Goal: Communication & Community: Answer question/provide support

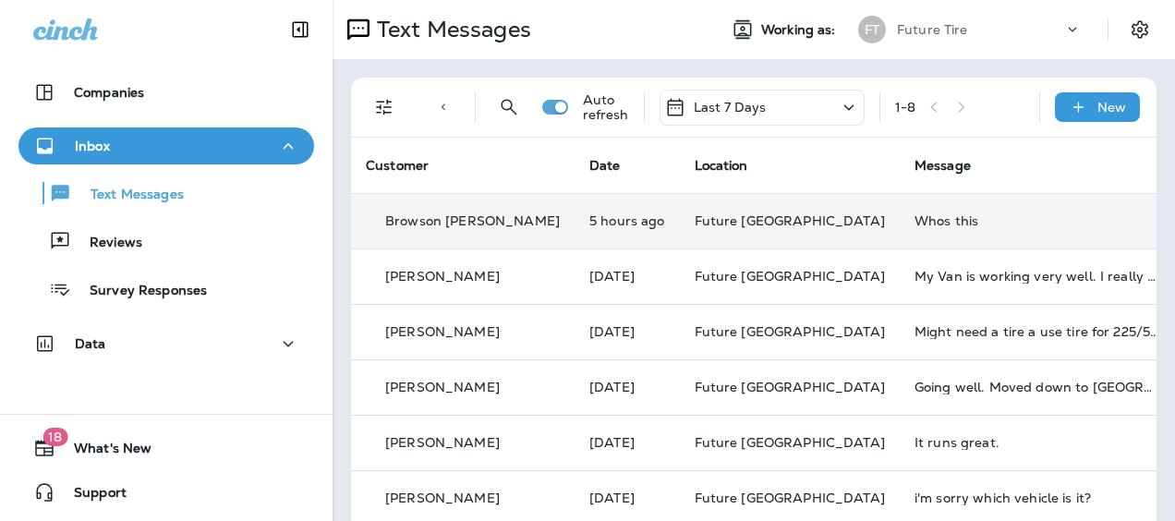
click at [900, 214] on td "Whos this" at bounding box center [1038, 220] width 277 height 55
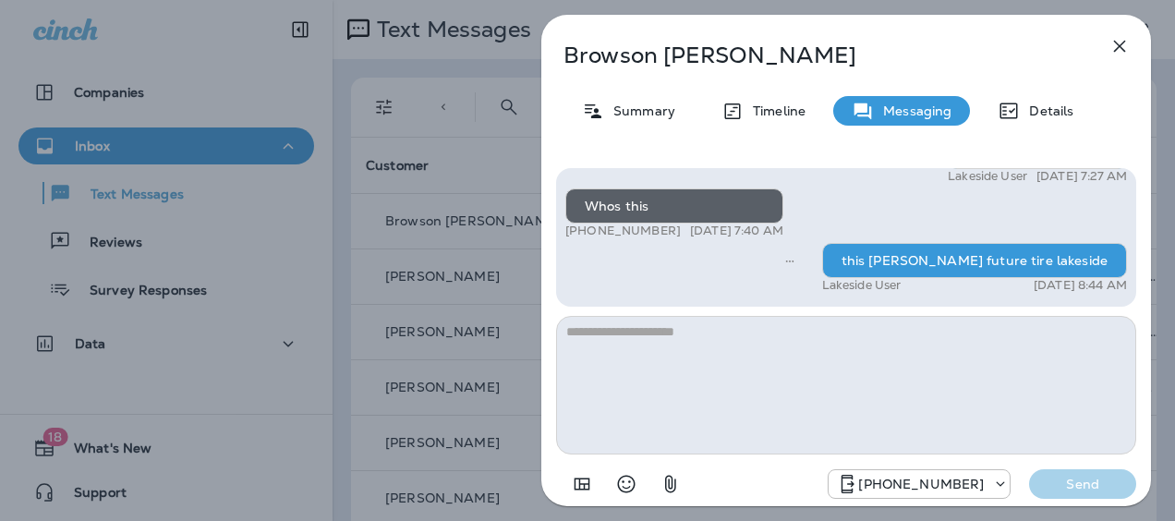
click at [1112, 46] on icon "button" at bounding box center [1120, 46] width 22 height 22
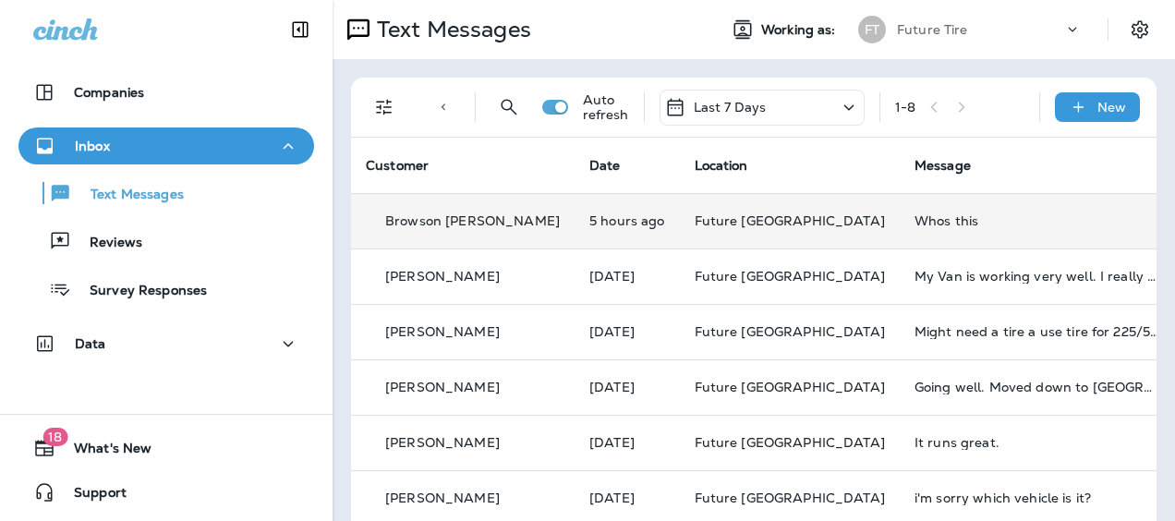
scroll to position [92, 0]
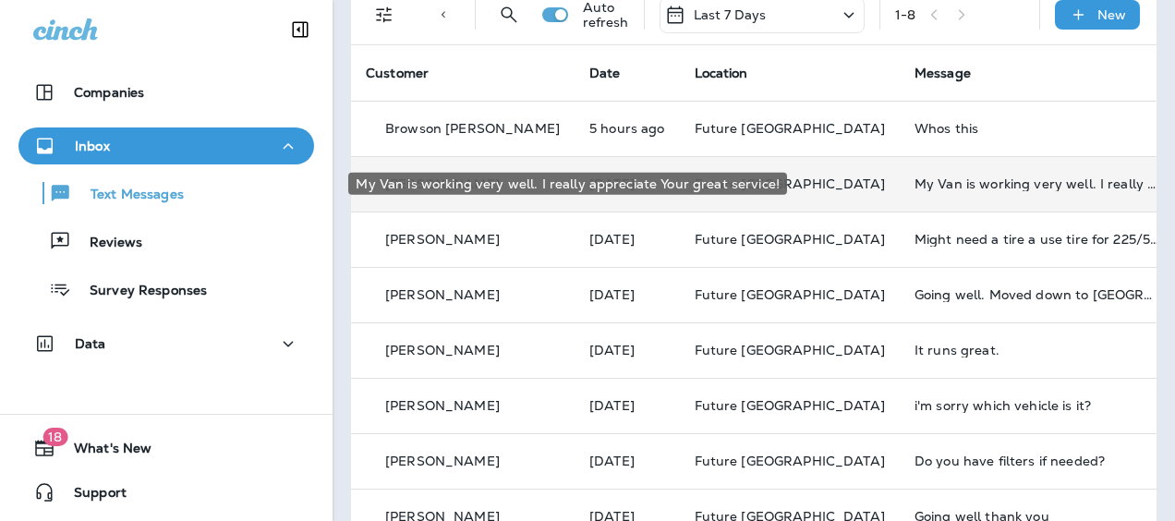
click at [915, 188] on div "My Van is working very well. I really appreciate Your great service!" at bounding box center [1039, 183] width 248 height 15
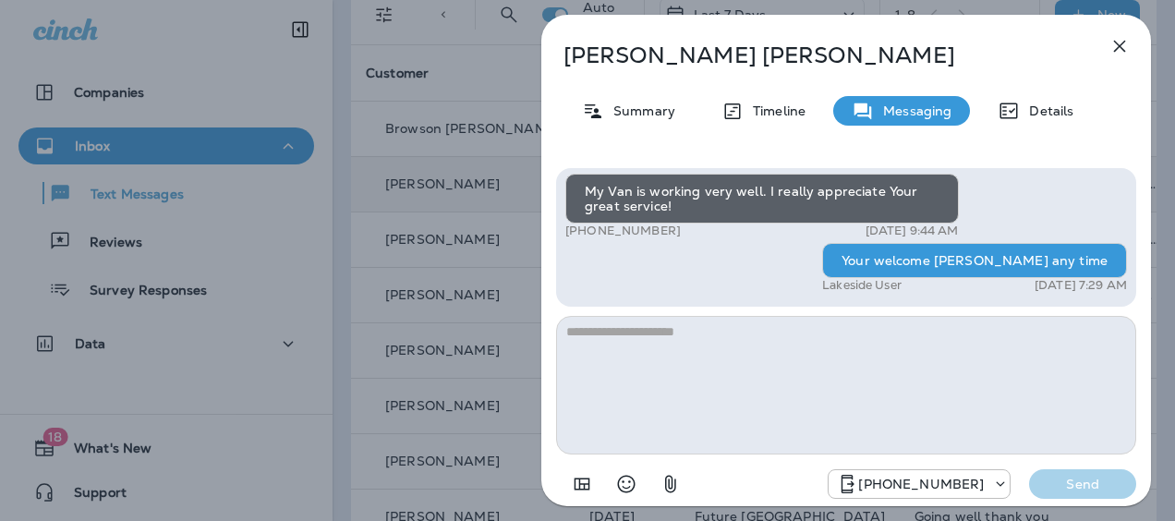
click at [1112, 42] on icon "button" at bounding box center [1120, 46] width 22 height 22
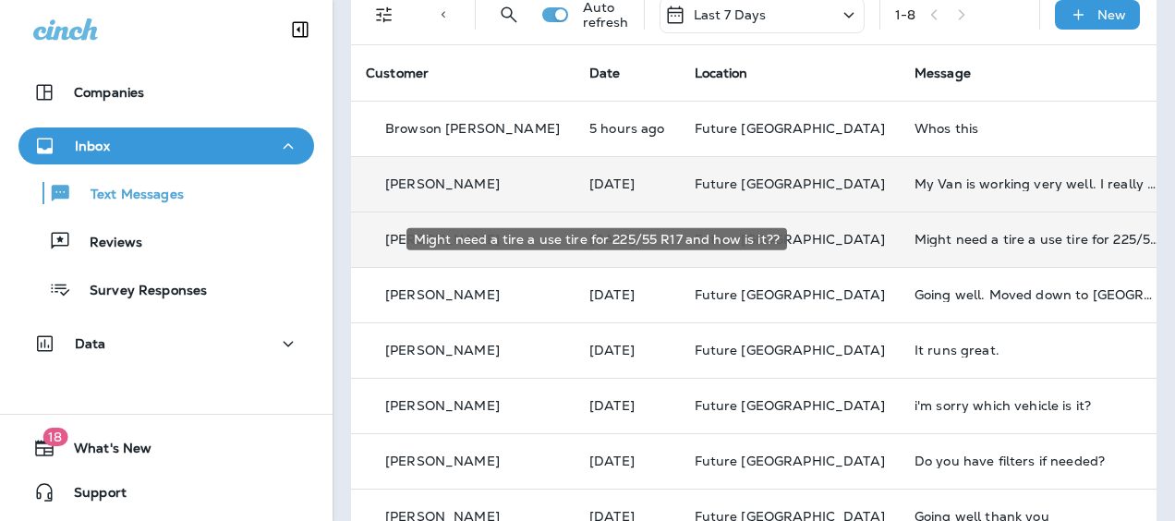
click at [915, 238] on div "Might need a tire a use tire for 225/55 R17 and how is it??" at bounding box center [1039, 239] width 248 height 15
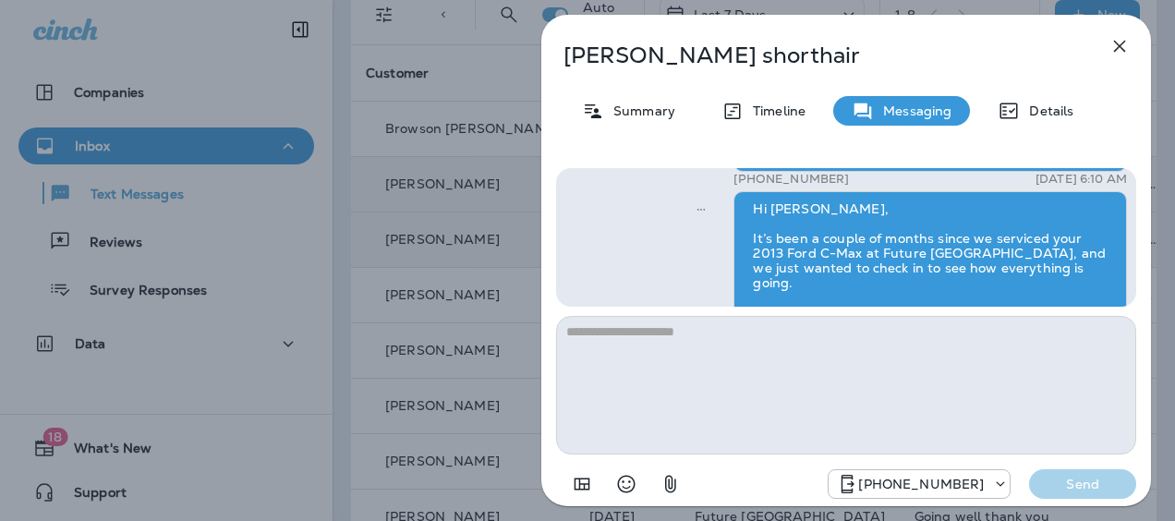
scroll to position [-361, 0]
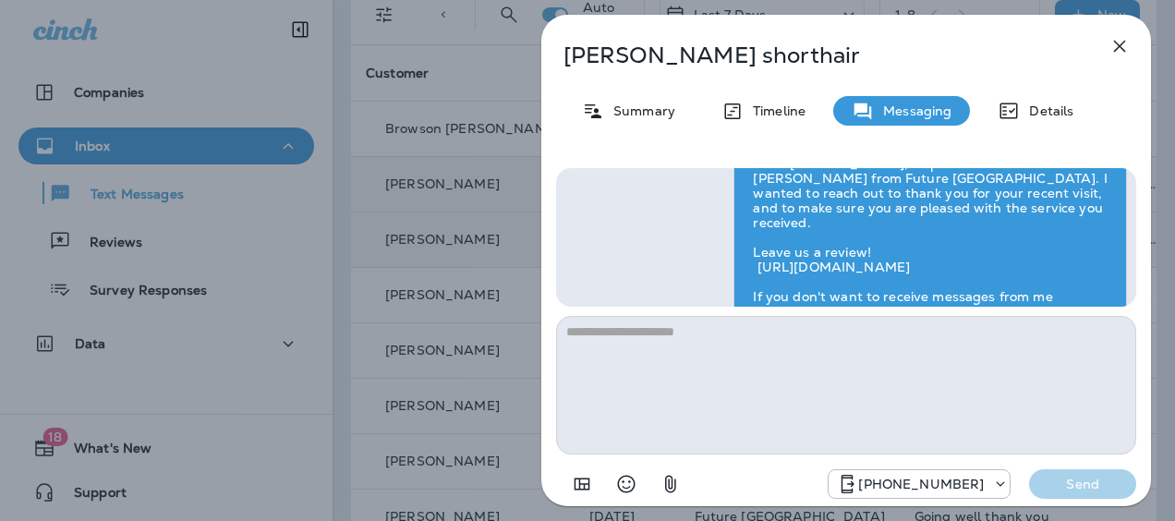
click at [1121, 40] on icon "button" at bounding box center [1120, 46] width 22 height 22
